Goal: Feedback & Contribution: Submit feedback/report problem

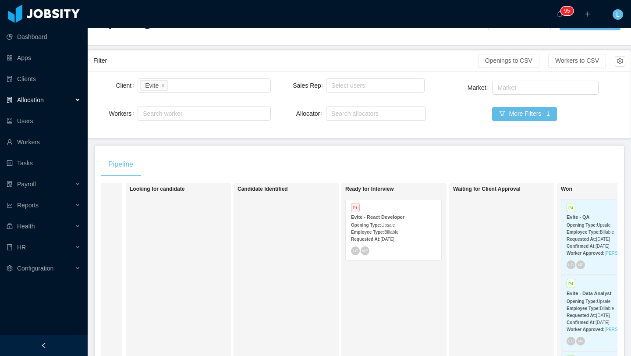
scroll to position [42, 0]
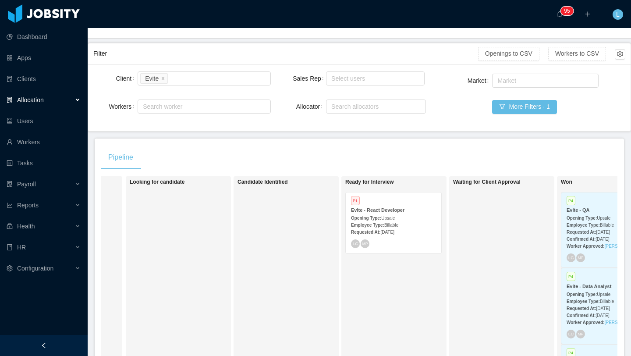
click at [380, 219] on strong "Opening Type:" at bounding box center [366, 218] width 30 height 5
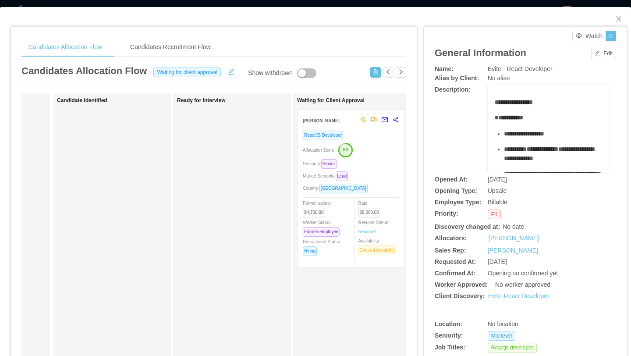
scroll to position [0, 114]
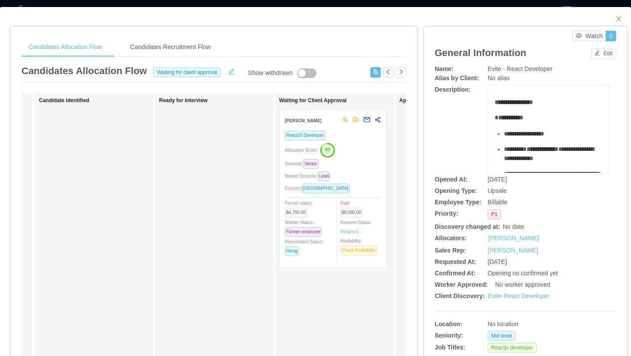
click at [353, 163] on div "Seniority: Senior" at bounding box center [333, 164] width 96 height 10
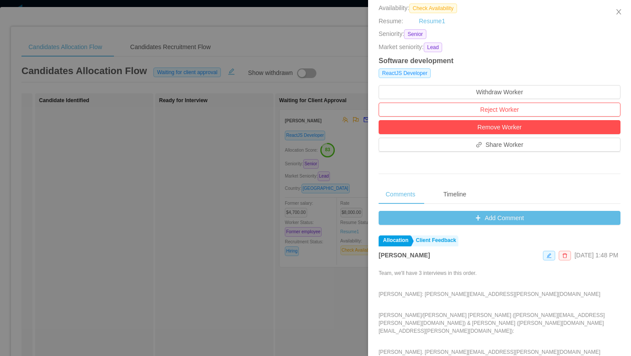
scroll to position [213, 0]
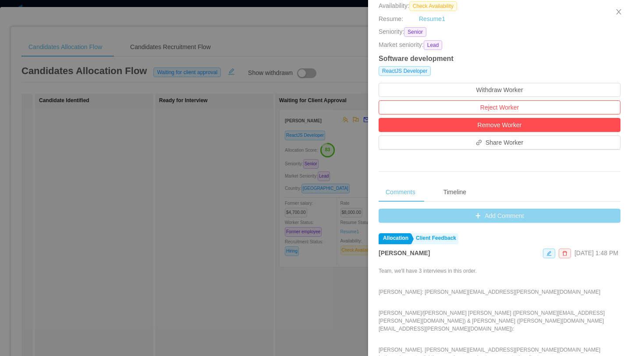
click at [490, 216] on button "Add Comment" at bounding box center [500, 216] width 242 height 14
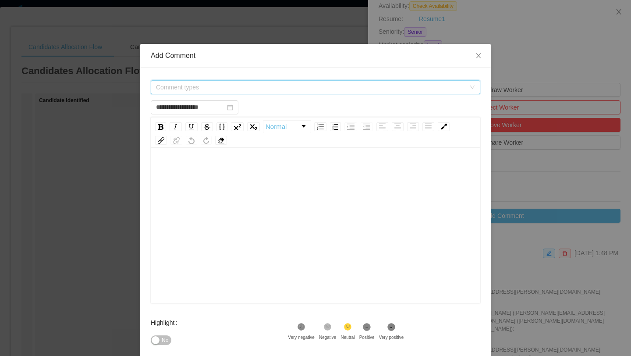
click at [324, 82] on span "Comment types" at bounding box center [313, 87] width 314 height 13
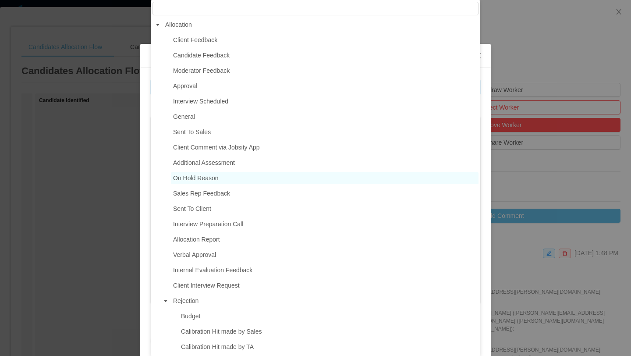
scroll to position [0, 0]
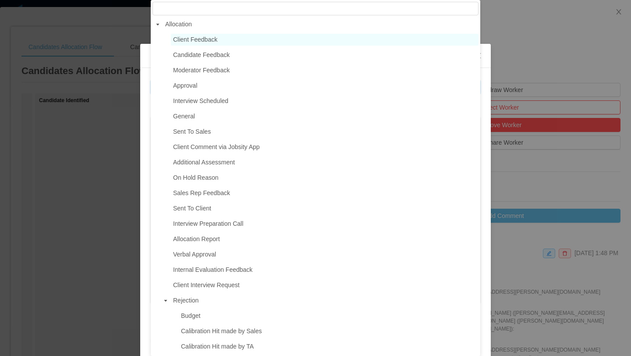
click at [224, 43] on span "Client Feedback" at bounding box center [325, 40] width 308 height 12
type input "**********"
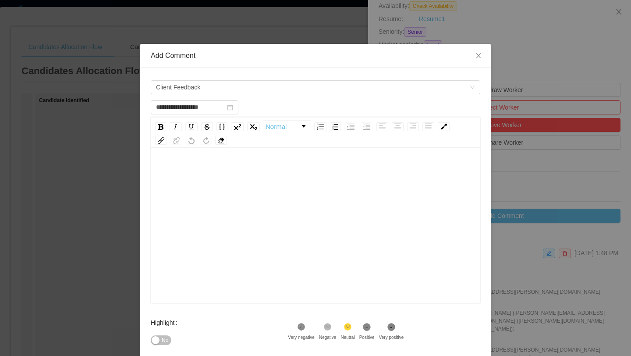
click at [214, 180] on div "rdw-editor" at bounding box center [316, 239] width 316 height 153
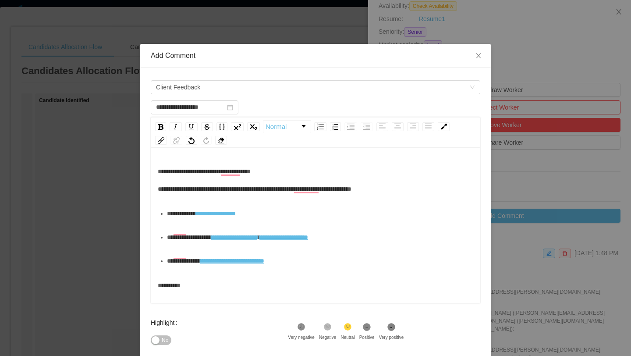
scroll to position [19, 0]
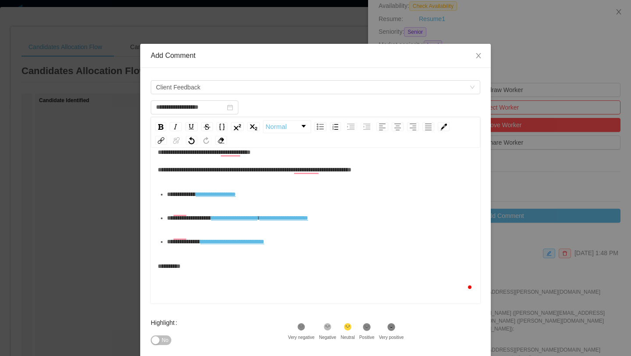
click at [217, 178] on div "**********" at bounding box center [316, 160] width 316 height 35
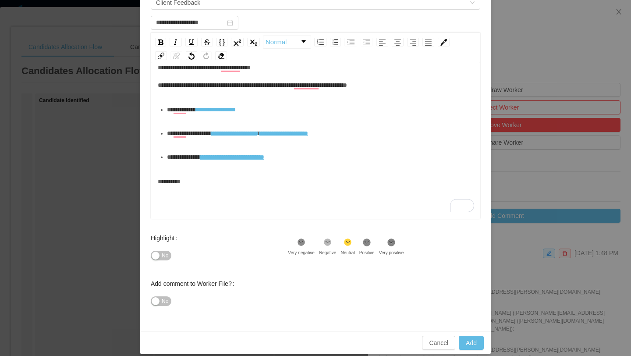
scroll to position [93, 0]
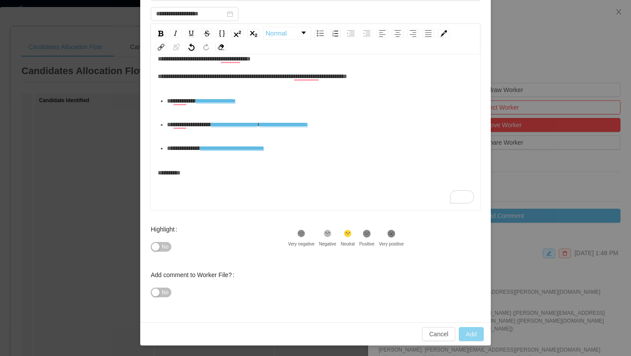
type input "**********"
click at [471, 334] on button "Add" at bounding box center [471, 334] width 25 height 14
